Goal: Find specific page/section: Find specific page/section

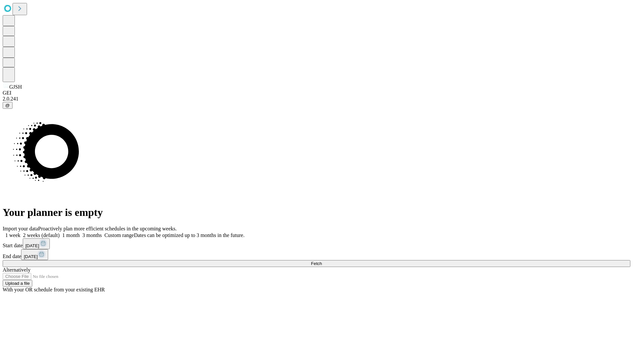
click at [322, 261] on span "Fetch" at bounding box center [316, 263] width 11 height 5
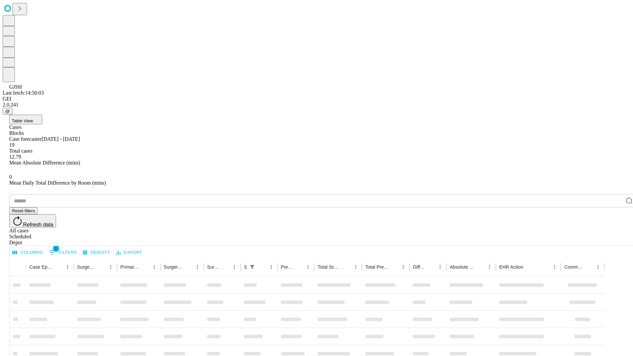
click at [616, 240] on div "Depot" at bounding box center [322, 243] width 627 height 6
